Goal: Find specific page/section

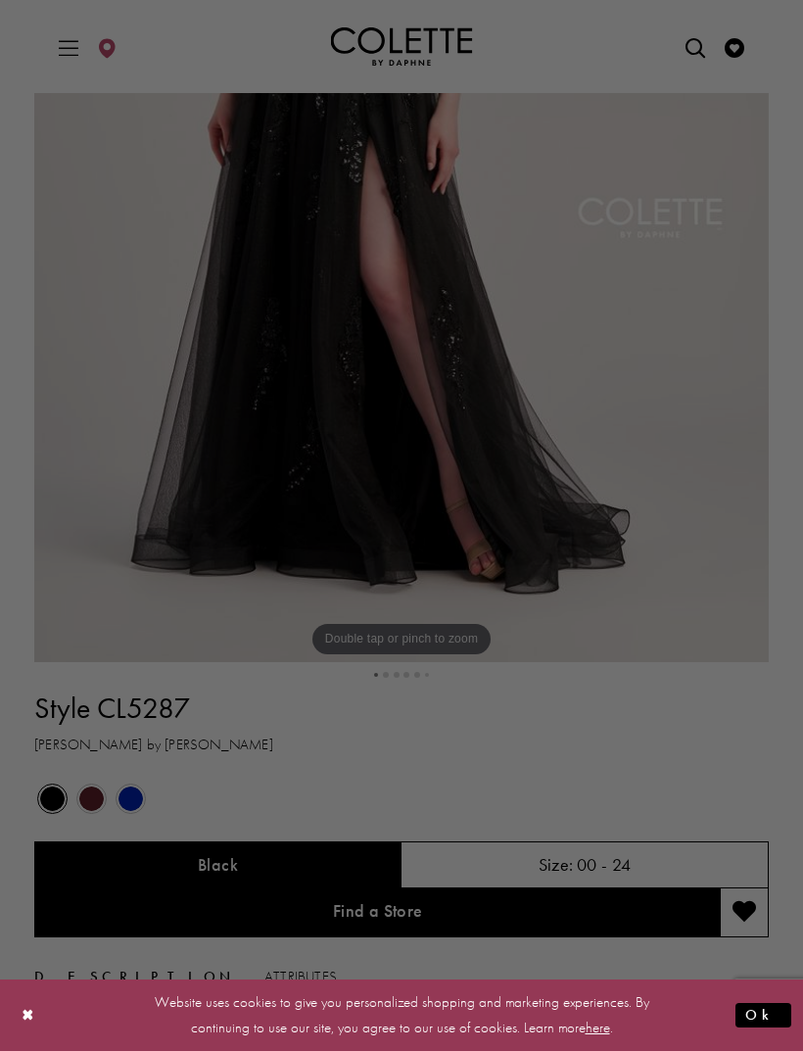
scroll to position [537, 0]
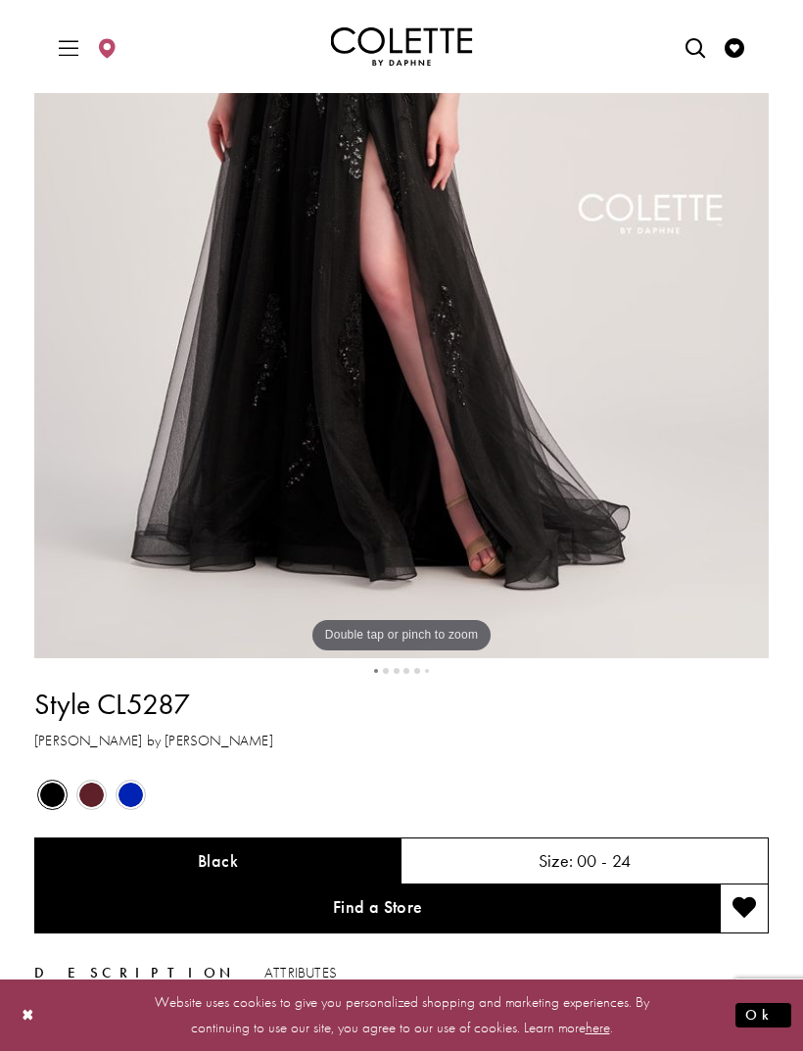
click at [94, 792] on span "Product color controls state depends on size chosen" at bounding box center [91, 794] width 24 height 24
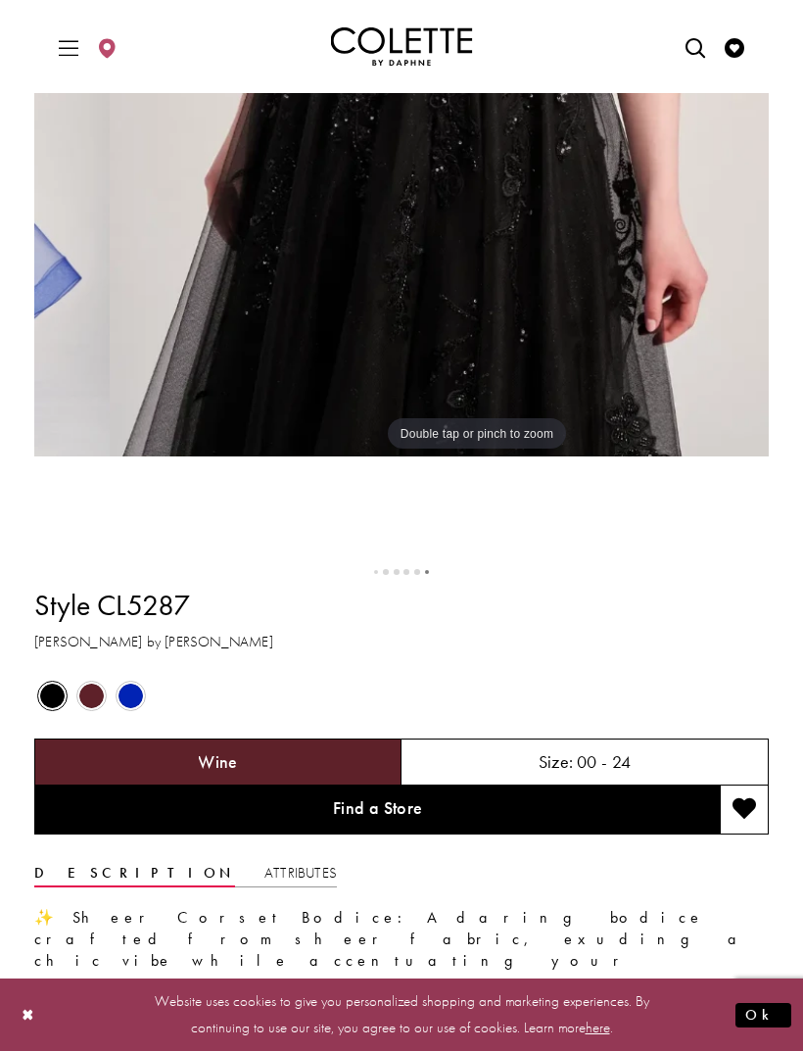
scroll to position [841, 0]
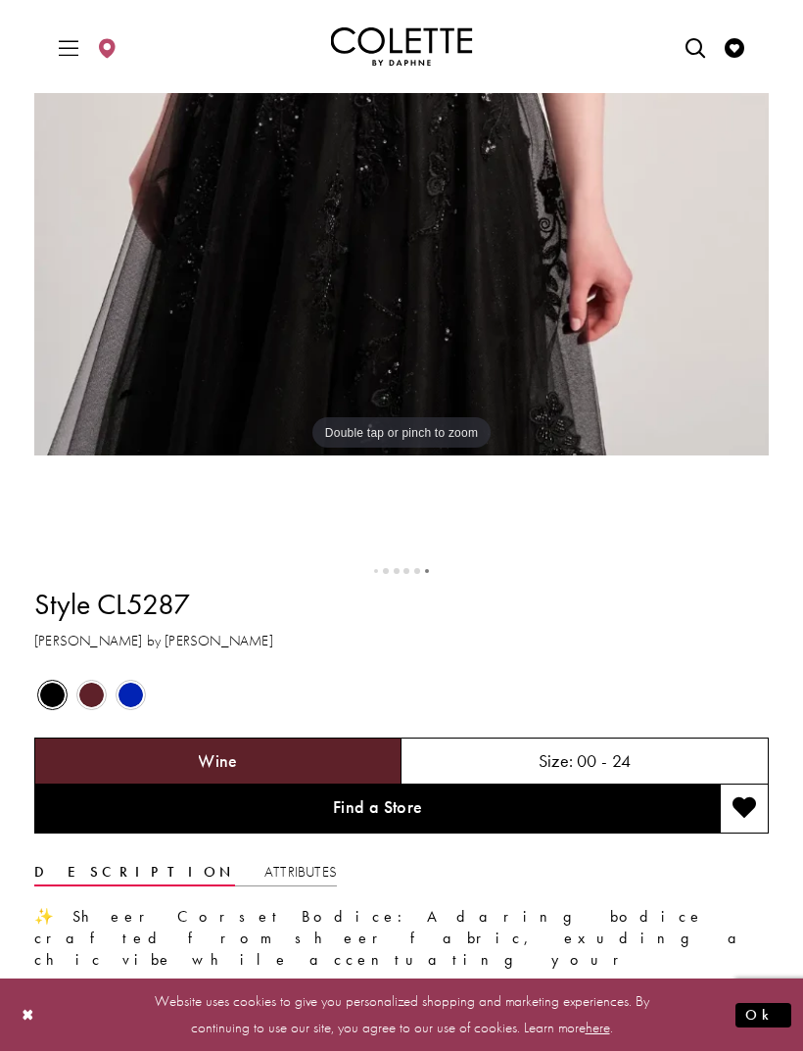
click at [340, 760] on div "Wine" at bounding box center [217, 760] width 367 height 47
click at [350, 766] on div "Wine" at bounding box center [217, 760] width 367 height 47
click at [89, 690] on span "Product color controls state depends on size chosen" at bounding box center [91, 694] width 24 height 24
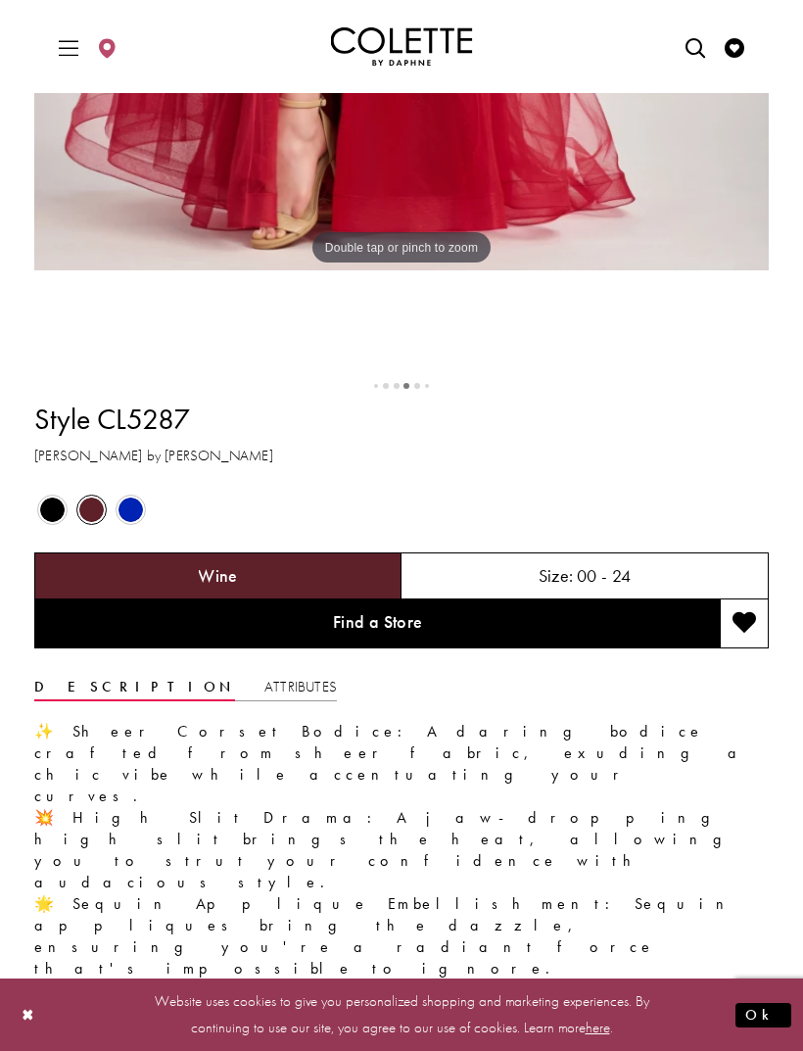
scroll to position [1020, 0]
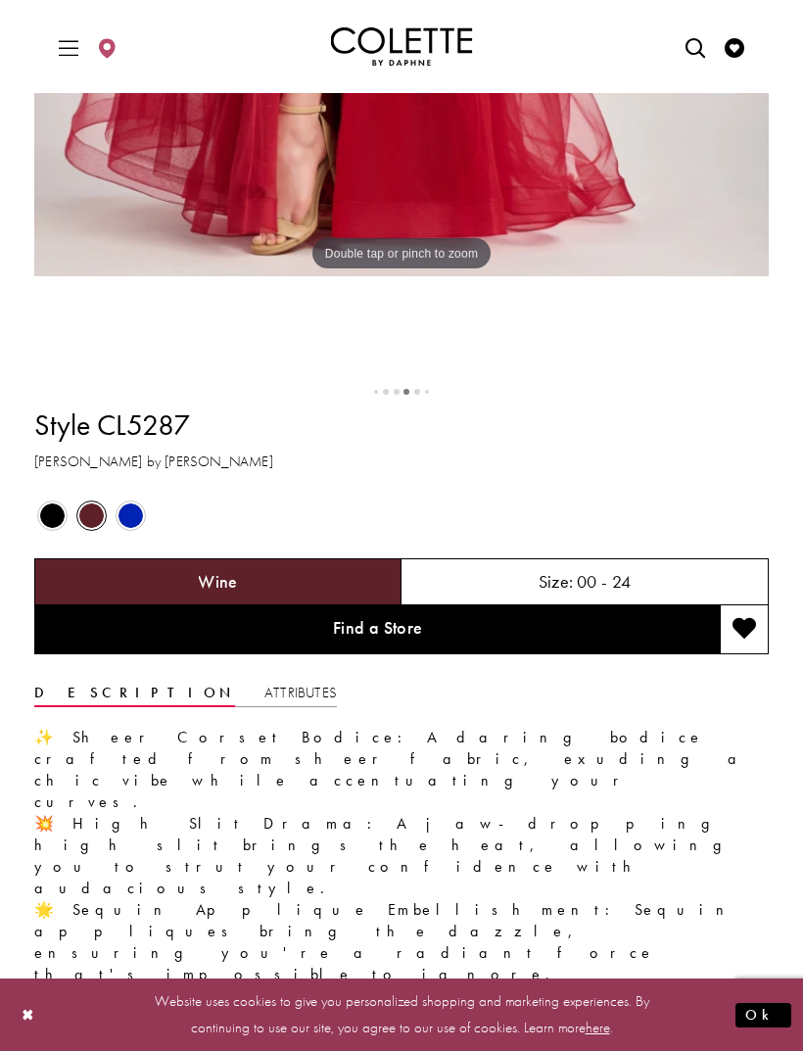
click at [273, 584] on div "Wine" at bounding box center [217, 581] width 367 height 47
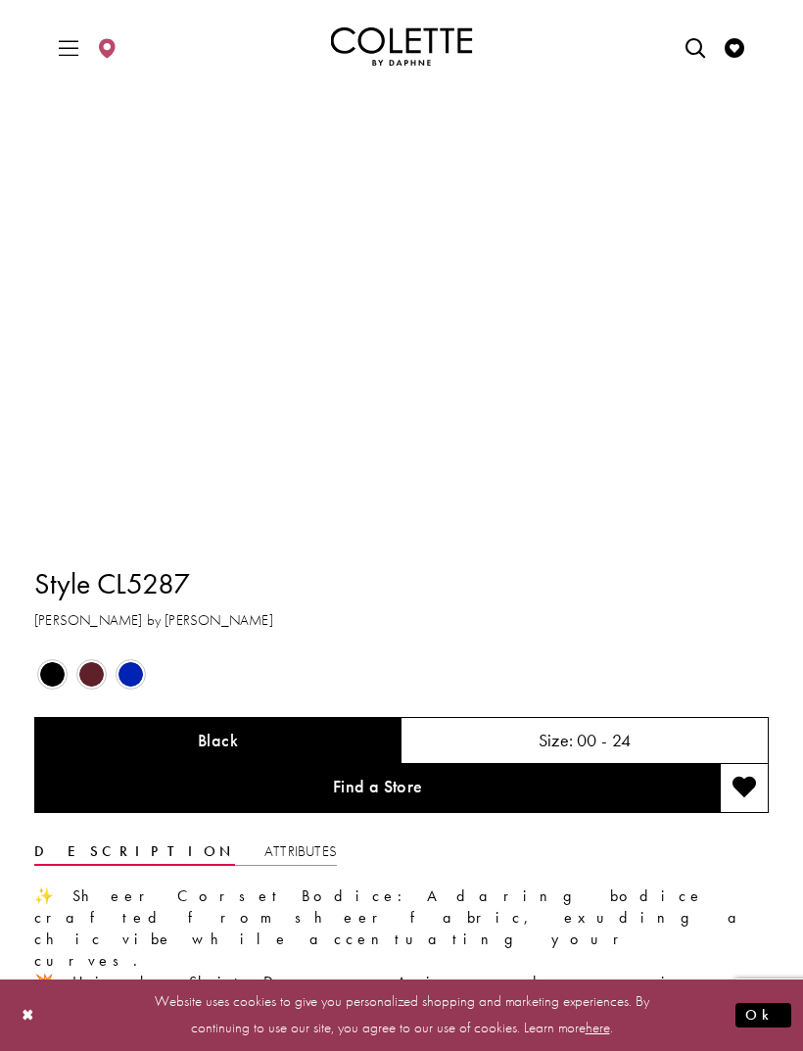
scroll to position [845, 0]
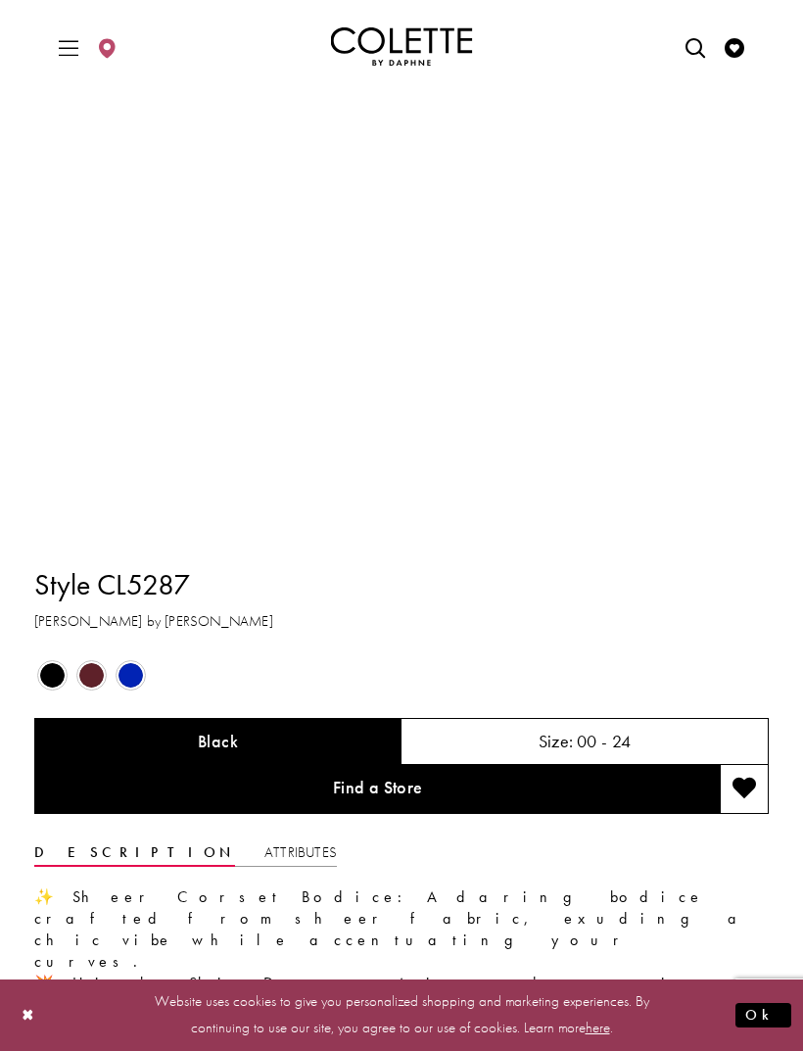
click at [86, 678] on span "Product color controls state depends on size chosen" at bounding box center [91, 675] width 24 height 24
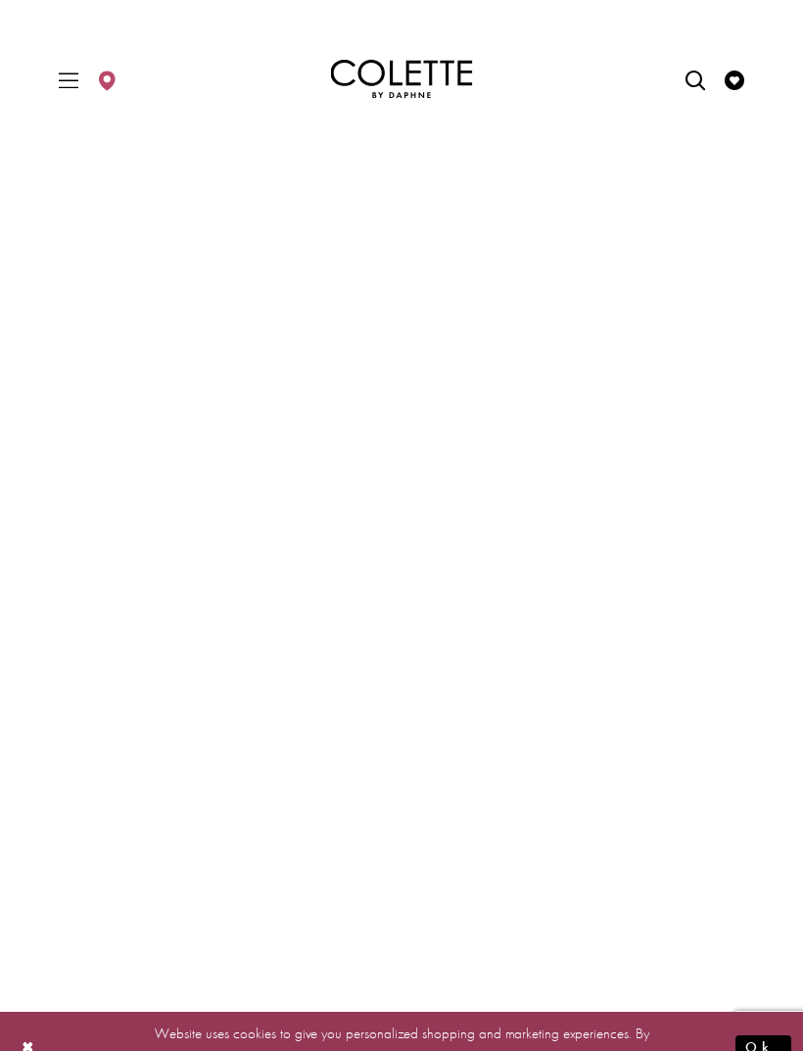
scroll to position [0, 0]
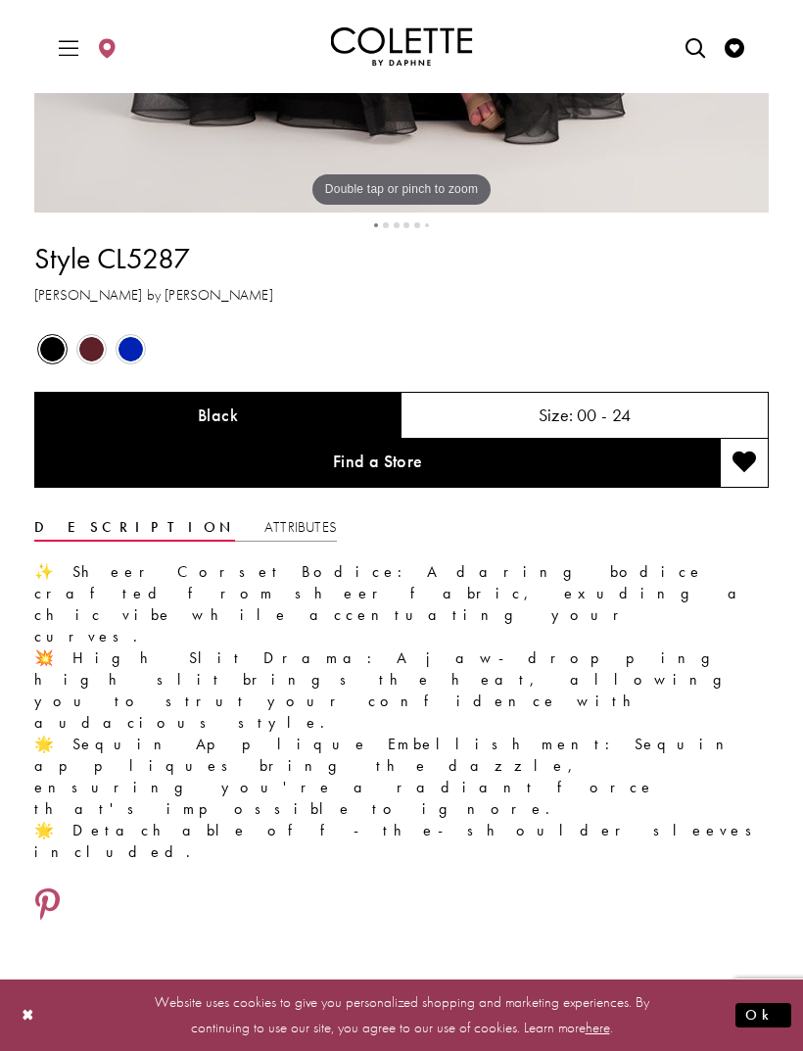
scroll to position [981, 0]
click at [84, 347] on span "Product color controls state depends on size chosen" at bounding box center [91, 350] width 24 height 24
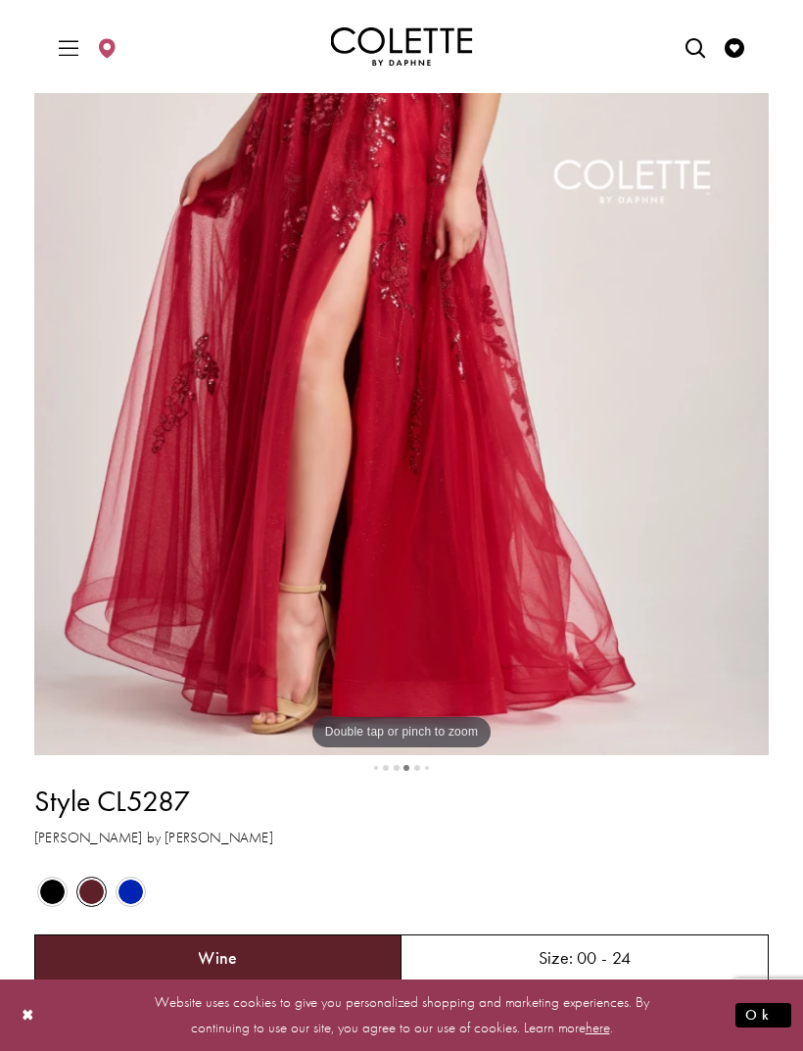
scroll to position [438, 0]
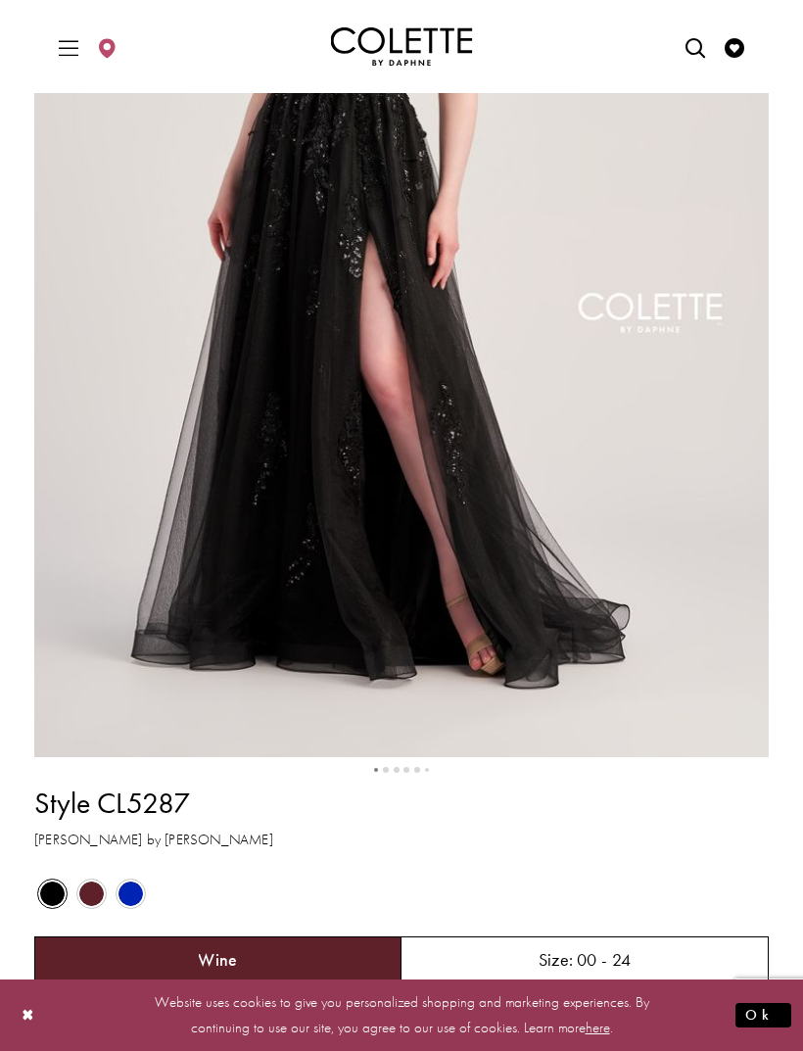
click at [265, 994] on link "Find a Store" at bounding box center [376, 1007] width 685 height 49
